Goal: Transaction & Acquisition: Purchase product/service

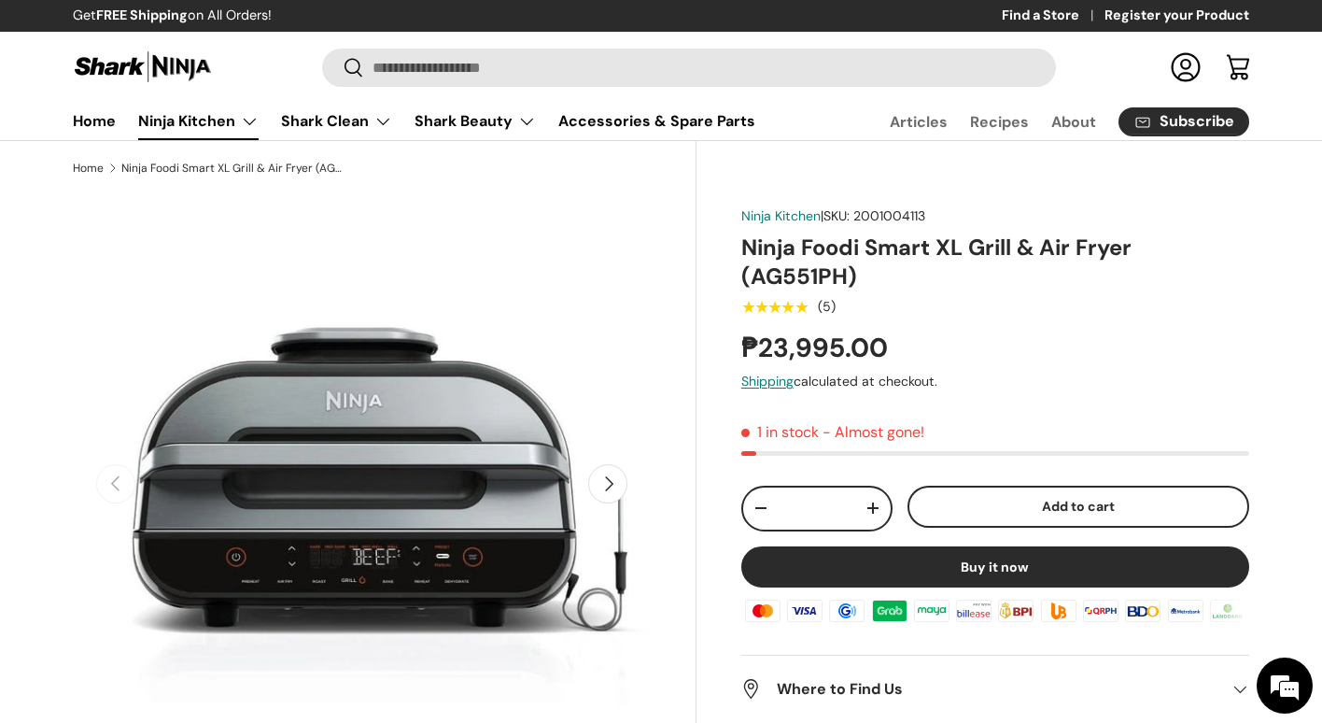
click at [243, 120] on link "Ninja Kitchen" at bounding box center [198, 121] width 120 height 37
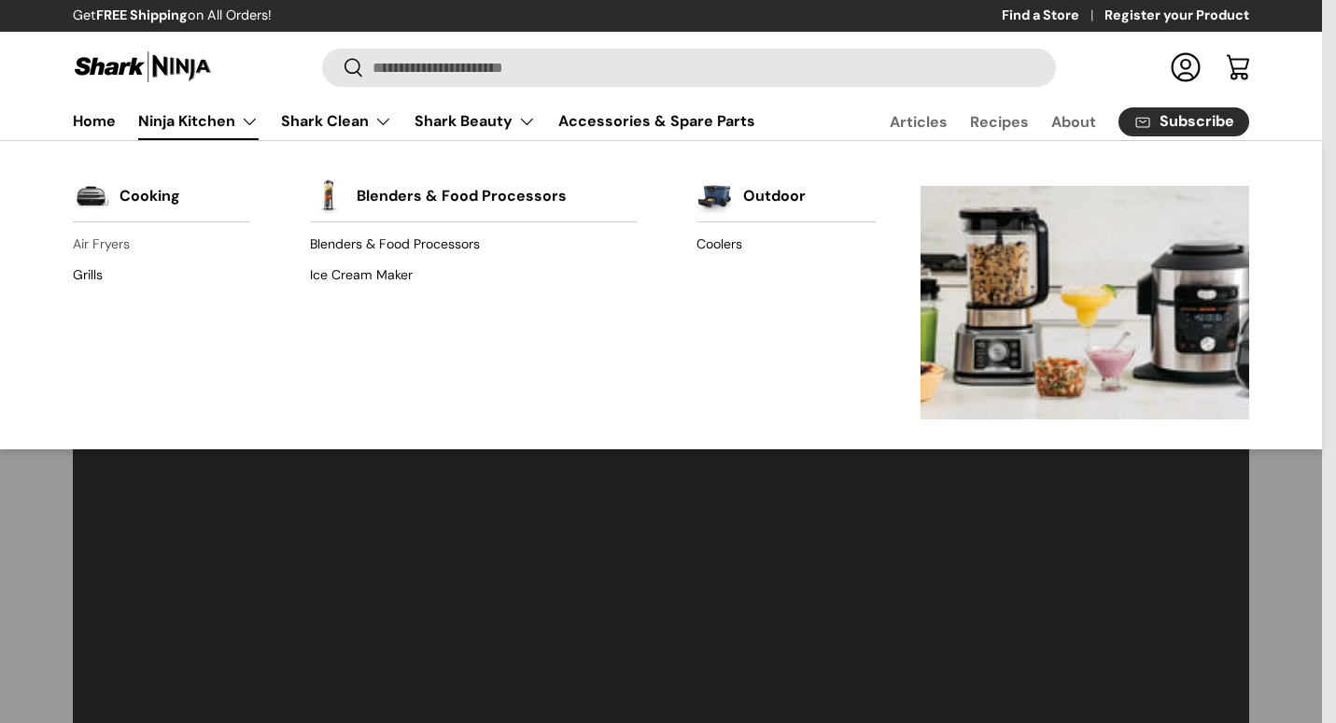
click at [127, 241] on link "Air Fryers" at bounding box center [161, 245] width 177 height 30
